Goal: Transaction & Acquisition: Subscribe to service/newsletter

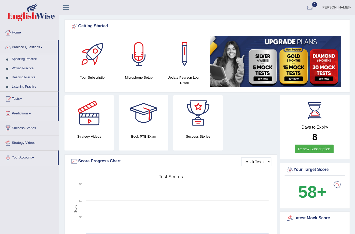
click at [16, 50] on link "Practice Questions" at bounding box center [29, 46] width 58 height 13
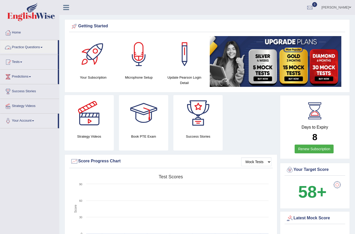
click at [17, 48] on div at bounding box center [177, 117] width 355 height 234
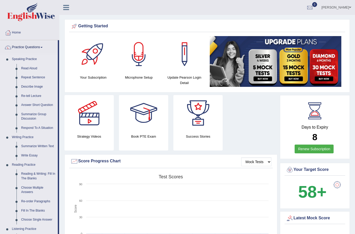
click at [25, 67] on link "Read Aloud" at bounding box center [38, 68] width 39 height 9
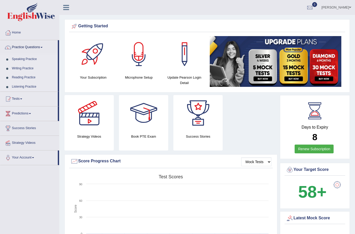
click at [23, 58] on link "Speaking Practice" at bounding box center [34, 59] width 48 height 9
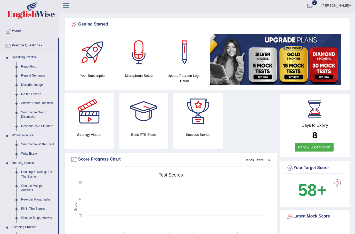
scroll to position [2, 0]
click at [326, 149] on link "Renew Subscription" at bounding box center [314, 147] width 39 height 9
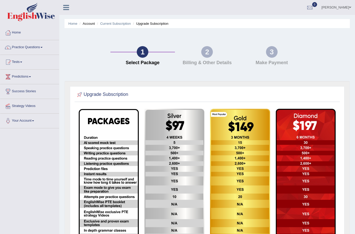
click at [312, 154] on img at bounding box center [306, 176] width 60 height 135
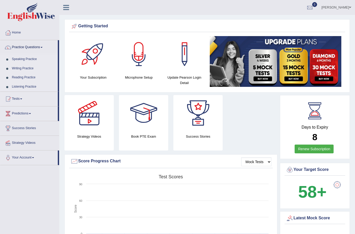
click at [20, 50] on link "Practice Questions" at bounding box center [29, 46] width 58 height 13
